Goal: Use online tool/utility

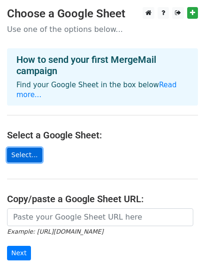
click at [23, 148] on link "Select..." at bounding box center [24, 155] width 35 height 15
click at [15, 135] on main "Choose a Google Sheet Use one of the options below... How to send your first Me…" at bounding box center [102, 158] width 205 height 303
click at [17, 148] on link "Select..." at bounding box center [24, 155] width 35 height 15
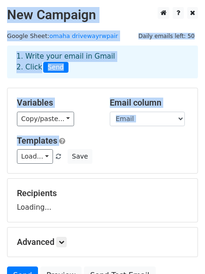
click at [201, 86] on div "1. Write your email in Gmail 2. Click Send" at bounding box center [102, 68] width 205 height 37
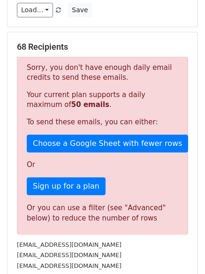
scroll to position [157, 0]
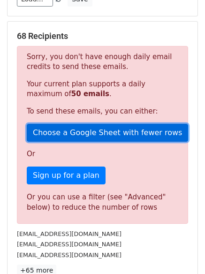
click at [117, 132] on link "Choose a Google Sheet with fewer rows" at bounding box center [107, 133] width 161 height 18
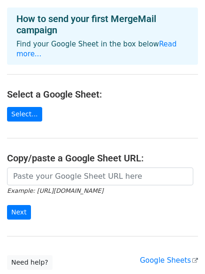
scroll to position [49, 0]
